Goal: Information Seeking & Learning: Check status

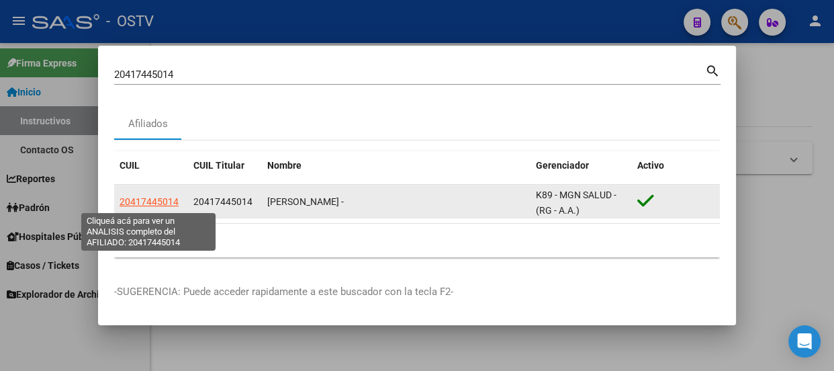
click at [159, 198] on span "20417445014" at bounding box center [149, 201] width 59 height 11
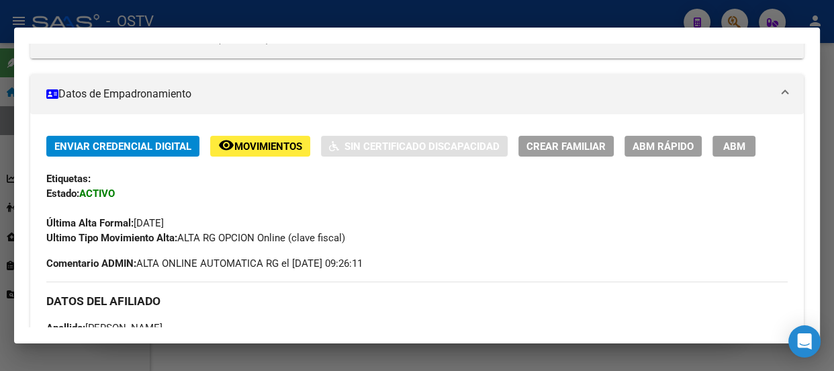
scroll to position [183, 0]
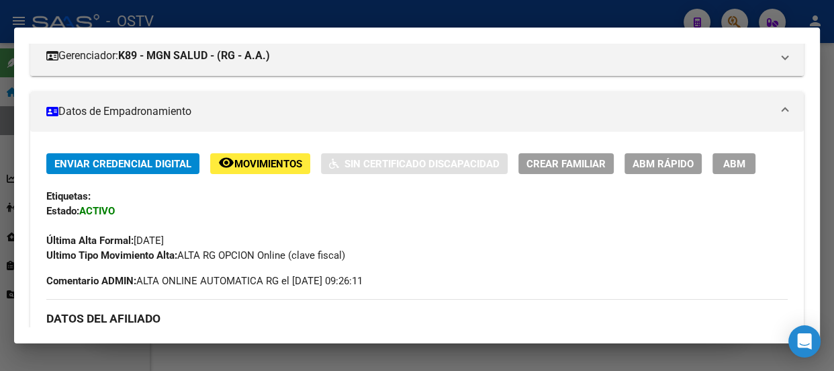
click at [371, 14] on div at bounding box center [417, 185] width 834 height 371
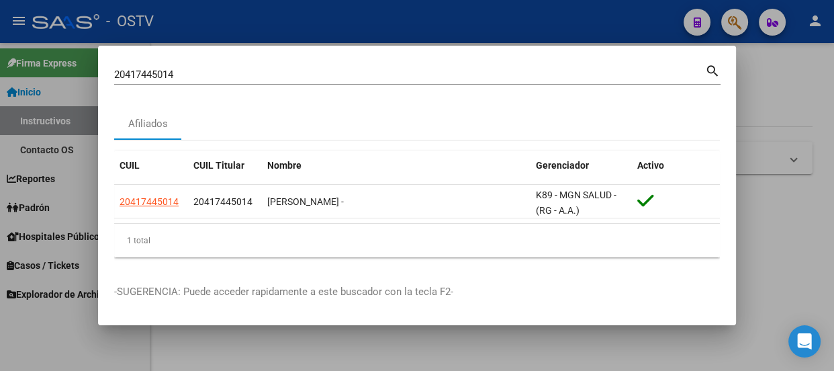
click at [339, 76] on input "20417445014" at bounding box center [409, 75] width 591 height 12
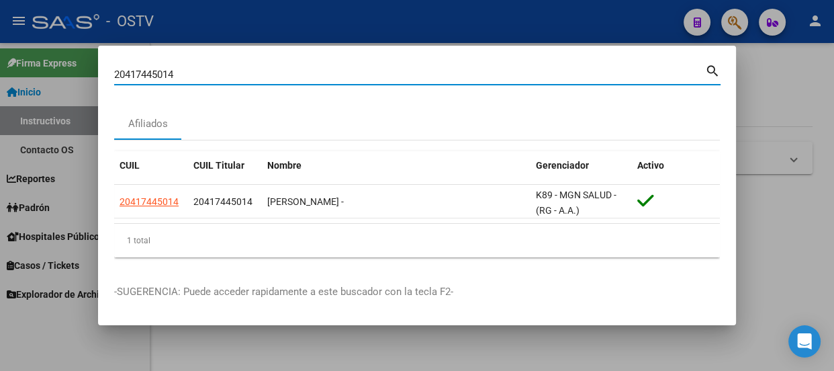
click at [339, 76] on input "20417445014" at bounding box center [409, 75] width 591 height 12
paste input "941039600"
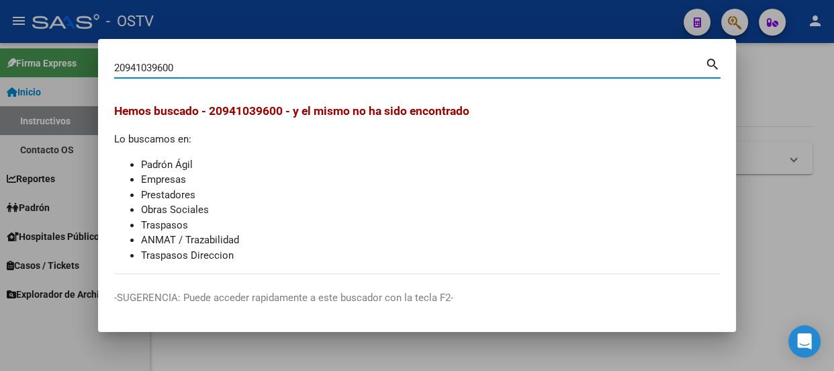
click at [199, 65] on input "20941039600" at bounding box center [409, 68] width 591 height 12
click at [144, 65] on input "20941039600" at bounding box center [409, 68] width 591 height 12
click at [146, 65] on input "20941039600" at bounding box center [409, 68] width 591 height 12
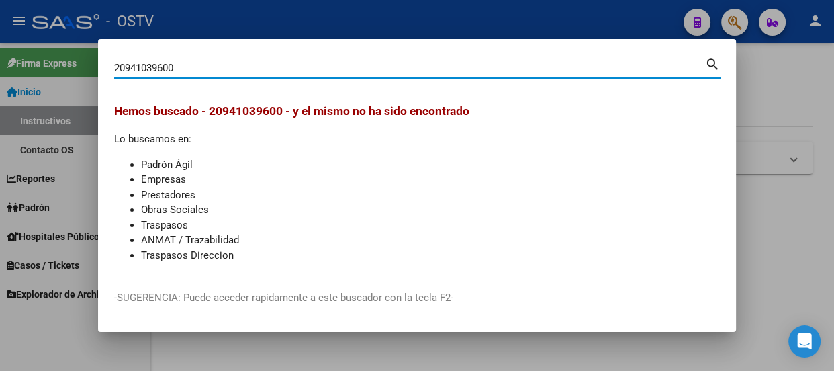
click at [198, 73] on input "20941039600" at bounding box center [409, 68] width 591 height 12
paste input "7239243229"
type input "27239243229"
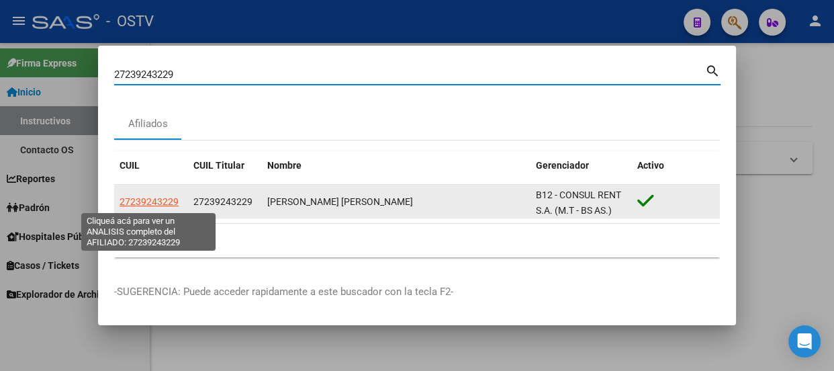
click at [154, 201] on span "27239243229" at bounding box center [149, 201] width 59 height 11
type textarea "27239243229"
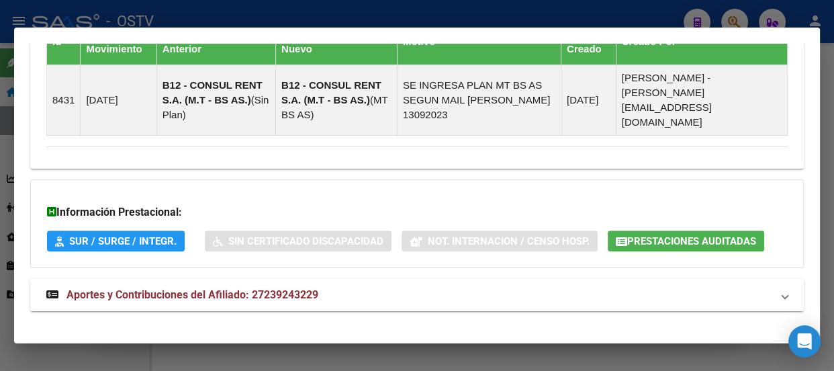
click at [272, 288] on span "Aportes y Contribuciones del Afiliado: 27239243229" at bounding box center [192, 294] width 252 height 13
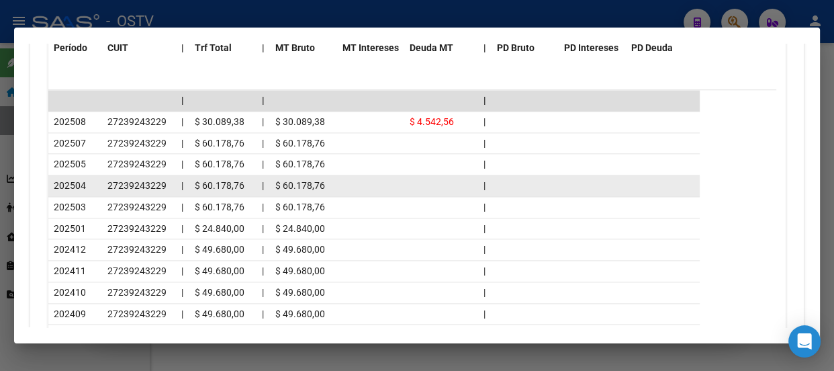
scroll to position [1546, 0]
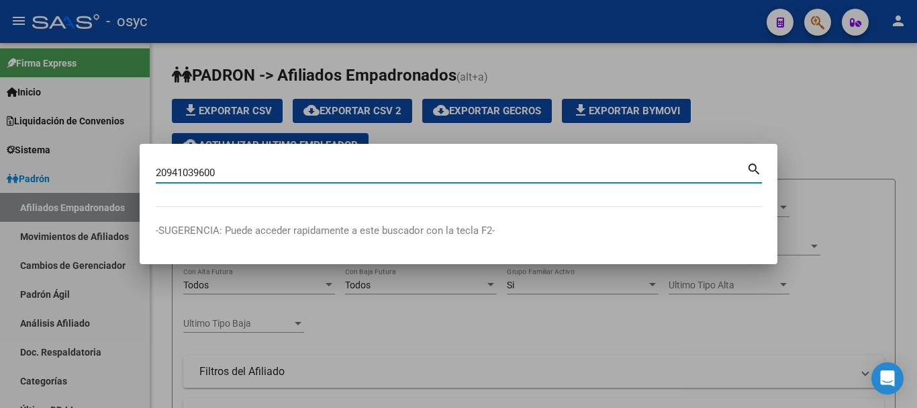
type input "20941039600"
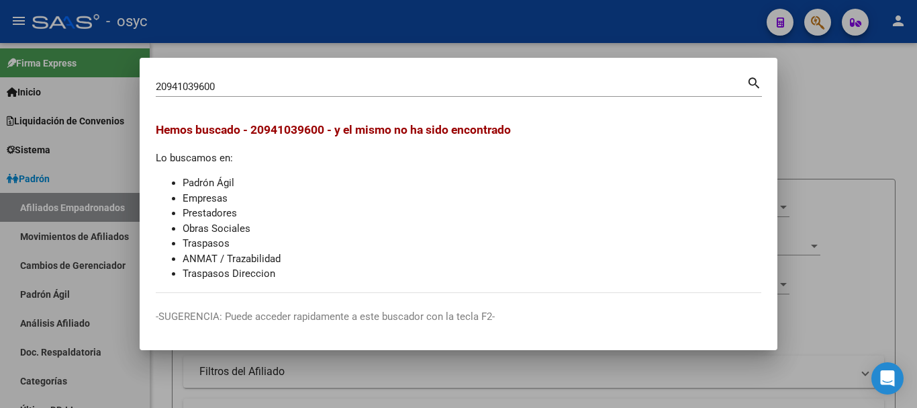
click at [478, 191] on li "Empresas" at bounding box center [472, 198] width 579 height 15
